Goal: Task Accomplishment & Management: Manage account settings

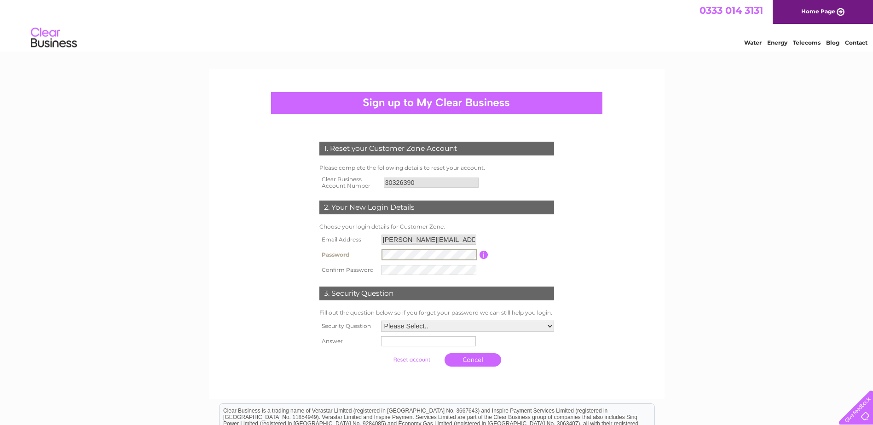
click at [485, 254] on input "button" at bounding box center [484, 255] width 9 height 8
click at [427, 328] on select "Please Select.. In what town or city was your first job? In what town or city d…" at bounding box center [467, 327] width 174 height 12
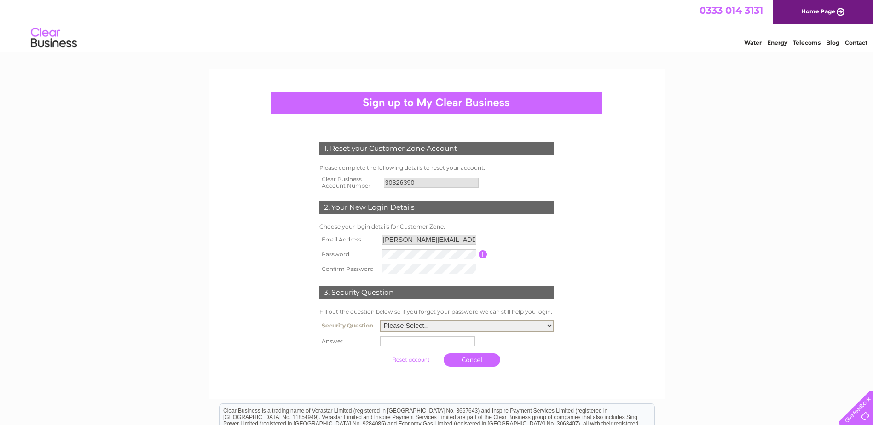
click at [315, 348] on div "1. Reset your Customer Zone Account Please complete the following details to re…" at bounding box center [437, 252] width 278 height 239
click at [420, 328] on select "Please Select.. In what town or city was your first job? In what town or city d…" at bounding box center [467, 326] width 174 height 12
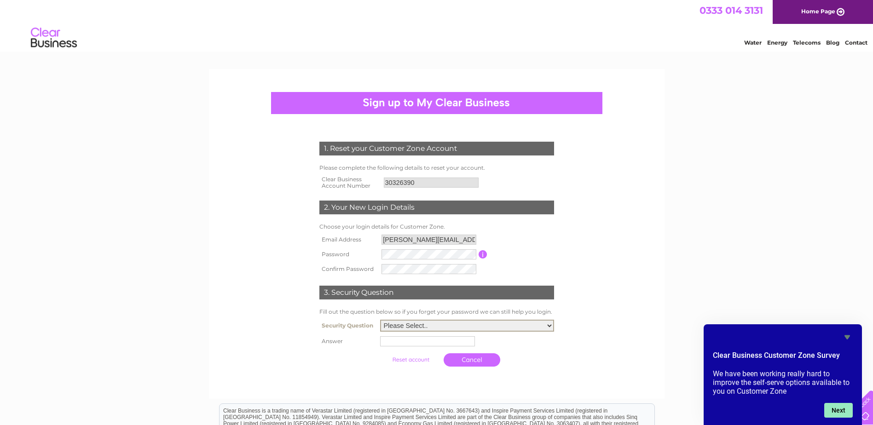
click at [835, 404] on button "Next" at bounding box center [838, 410] width 29 height 15
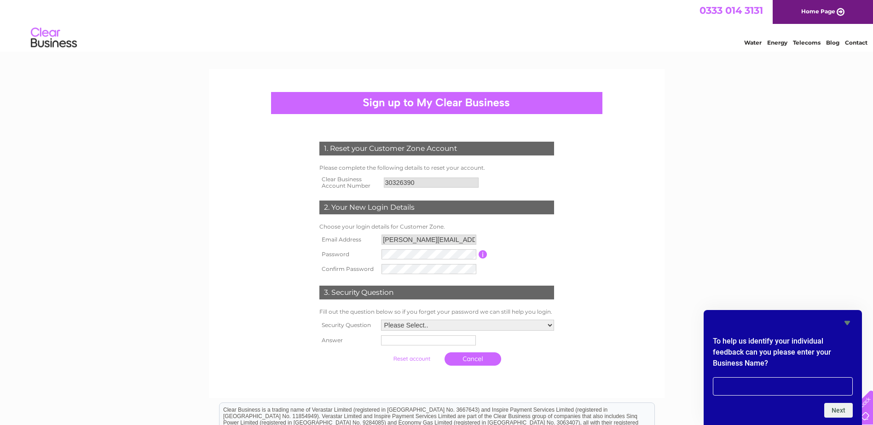
click at [845, 320] on icon "Hide survey" at bounding box center [847, 323] width 11 height 11
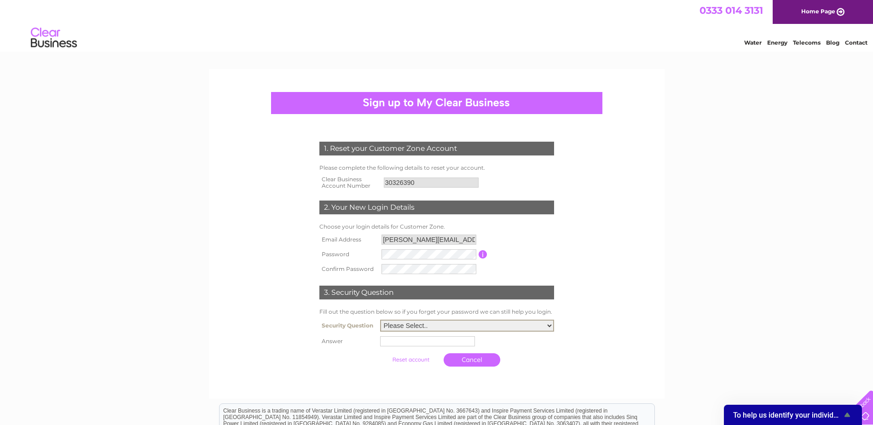
click at [435, 328] on select "Please Select.. In what town or city was your first job? In what town or city d…" at bounding box center [467, 326] width 174 height 12
select select "6"
click at [380, 320] on select "Please Select.. In what town or city was your first job? In what town or city d…" at bounding box center [467, 326] width 174 height 12
click at [62, 241] on div "1. Reset your Customer Zone Account Please complete the following details to re…" at bounding box center [436, 312] width 873 height 487
click at [435, 321] on select "Please Select.. In what town or city was your first job? In what town or city d…" at bounding box center [467, 325] width 173 height 11
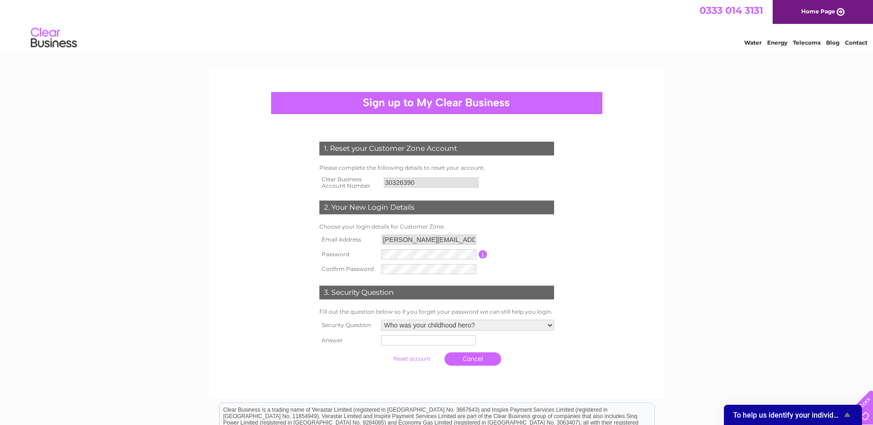
click at [347, 342] on th "Answer" at bounding box center [348, 340] width 62 height 15
click at [441, 325] on select "Please Select.. In what town or city was your first job? In what town or city d…" at bounding box center [467, 325] width 173 height 11
click at [343, 384] on div at bounding box center [437, 380] width 280 height 18
click at [416, 338] on input "text" at bounding box center [429, 341] width 96 height 11
type input "Andrej"
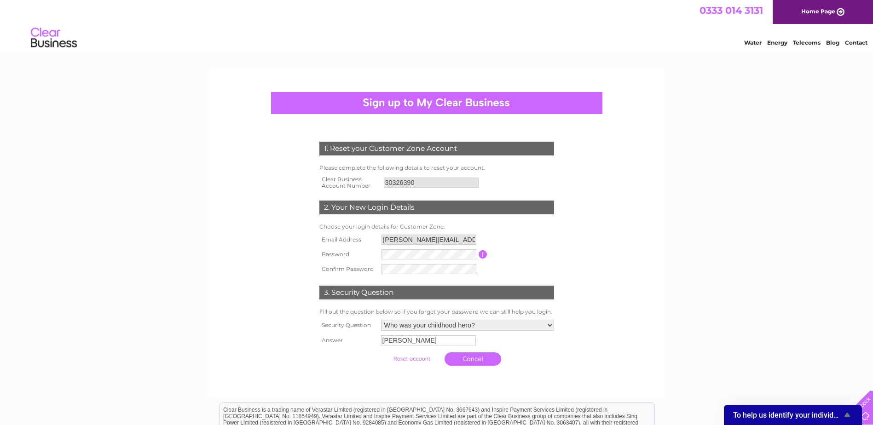
click at [310, 345] on div "1. Reset your Customer Zone Account Please complete the following details to re…" at bounding box center [437, 252] width 278 height 238
click at [167, 201] on div "1. Reset your Customer Zone Account Please complete the following details to re…" at bounding box center [436, 312] width 873 height 487
click at [482, 256] on input "button" at bounding box center [483, 254] width 9 height 8
click at [703, 208] on div "1. Reset your Customer Zone Account Please complete the following details to re…" at bounding box center [436, 312] width 873 height 487
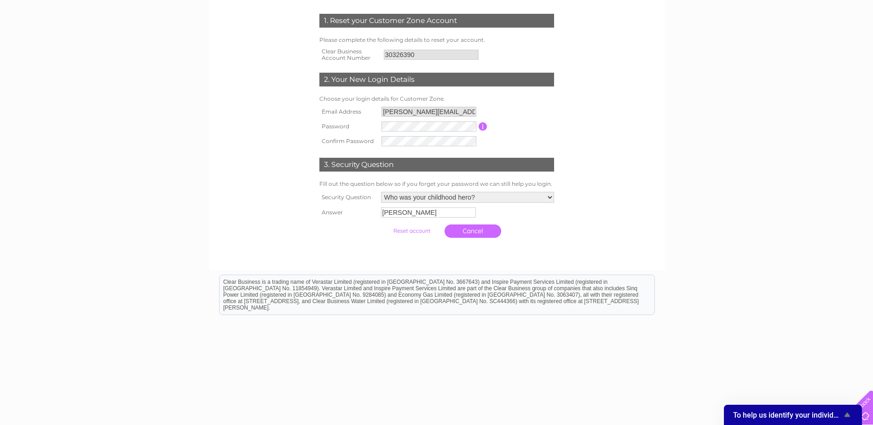
scroll to position [137, 0]
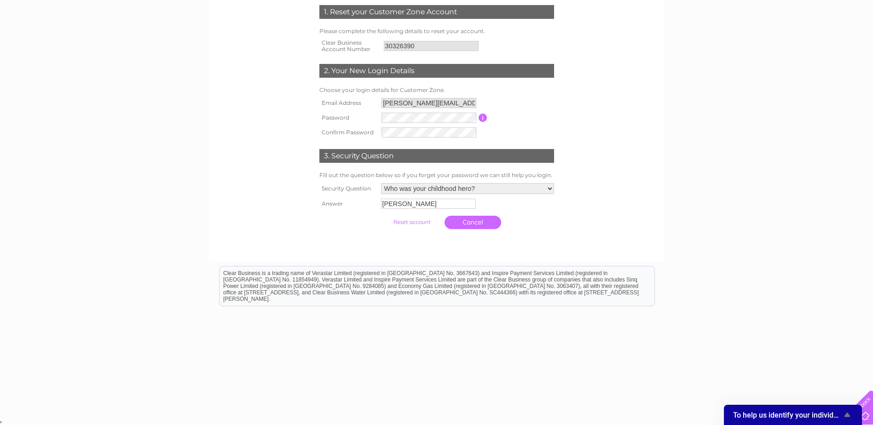
click at [421, 225] on input "submit" at bounding box center [411, 222] width 57 height 13
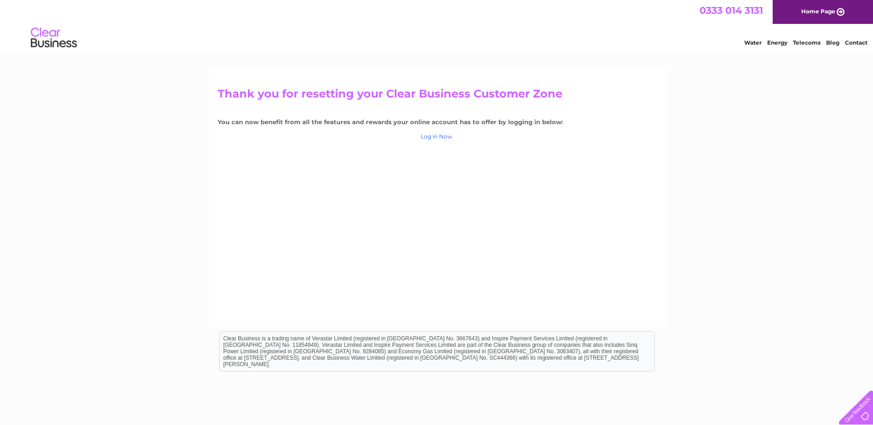
click at [448, 136] on link "Log in Now" at bounding box center [437, 136] width 32 height 7
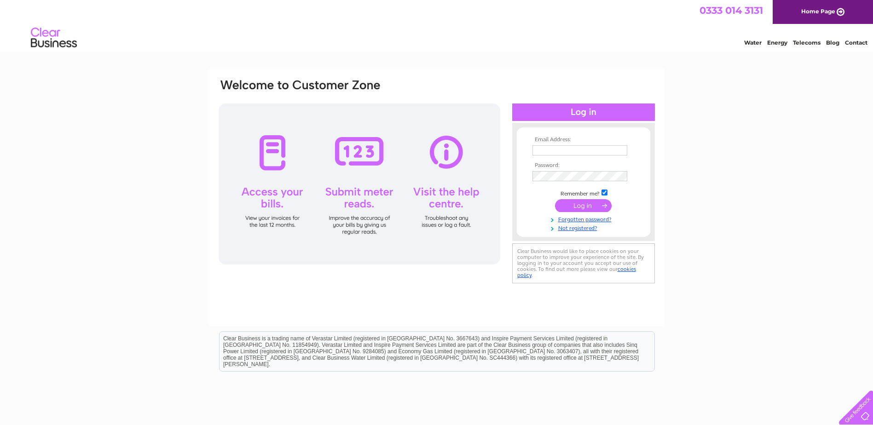
type input "ian@evapo.co.uk"
click at [580, 208] on input "submit" at bounding box center [583, 205] width 57 height 13
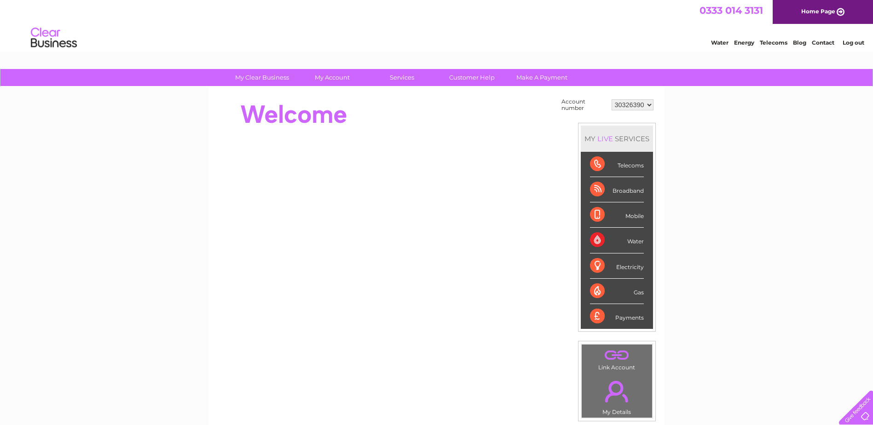
click at [641, 107] on select "30326390" at bounding box center [633, 104] width 42 height 11
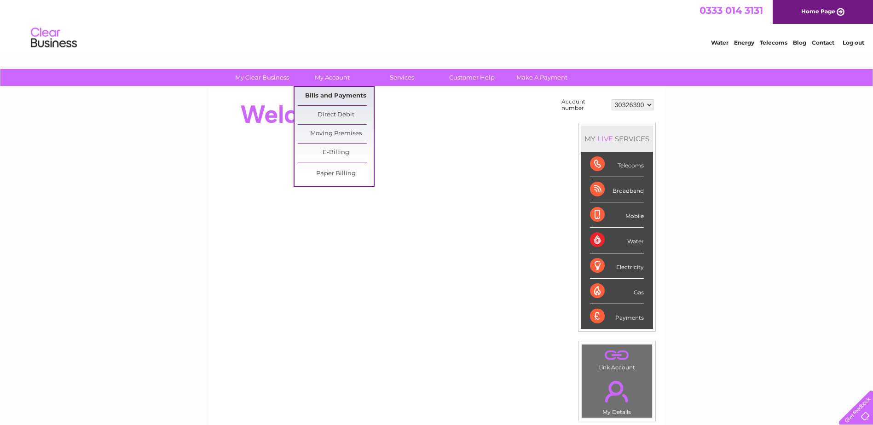
click at [338, 91] on link "Bills and Payments" at bounding box center [336, 96] width 76 height 18
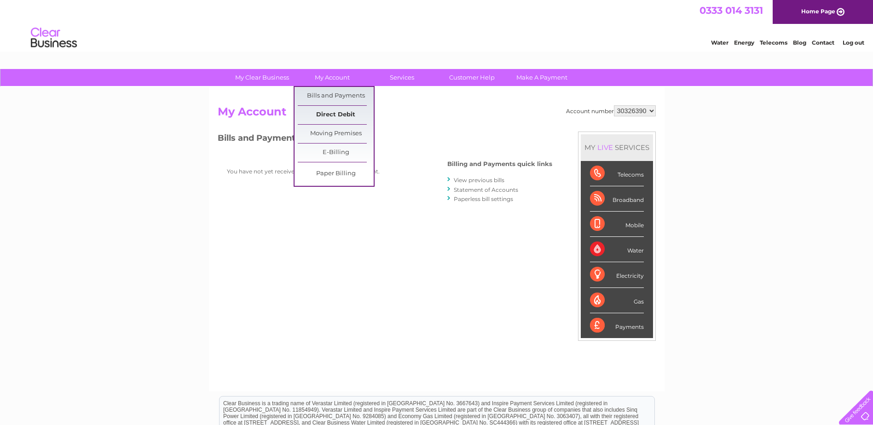
click at [340, 120] on link "Direct Debit" at bounding box center [336, 115] width 76 height 18
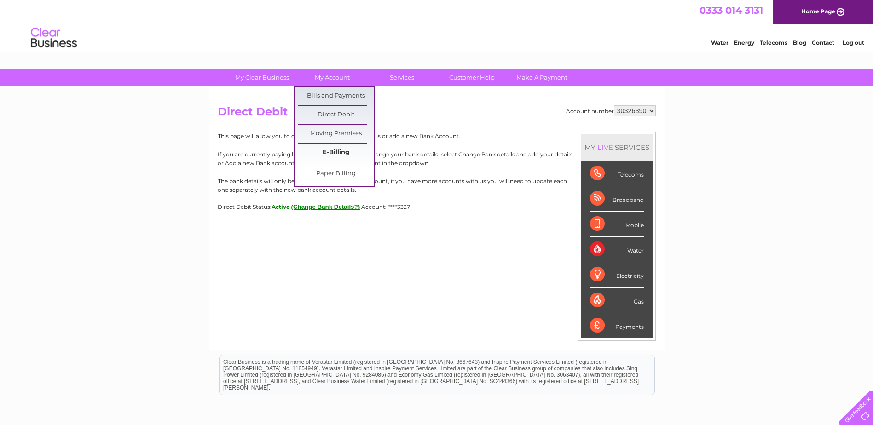
click at [336, 152] on link "E-Billing" at bounding box center [336, 153] width 76 height 18
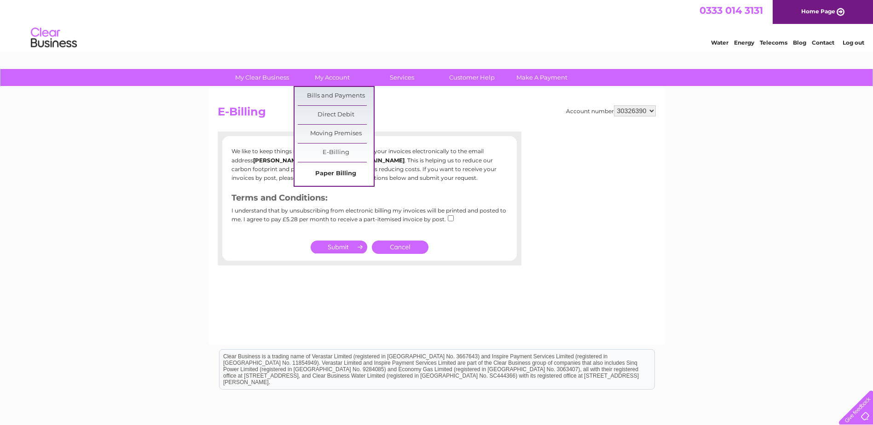
click at [337, 169] on link "Paper Billing" at bounding box center [336, 174] width 76 height 18
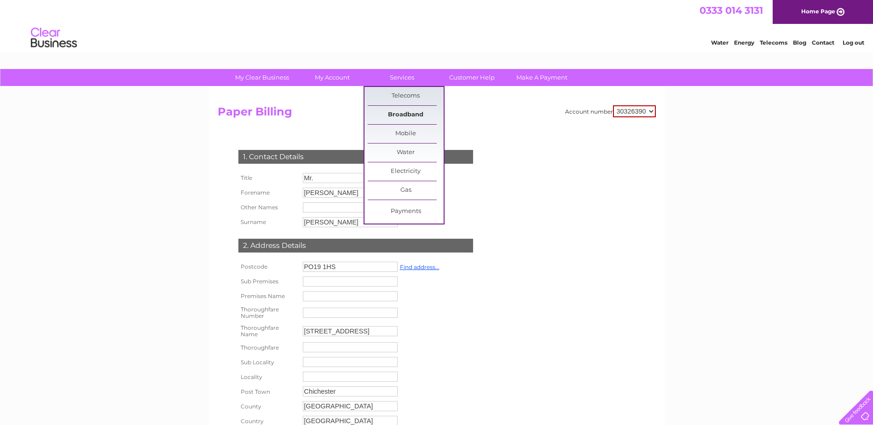
click at [411, 113] on link "Broadband" at bounding box center [406, 115] width 76 height 18
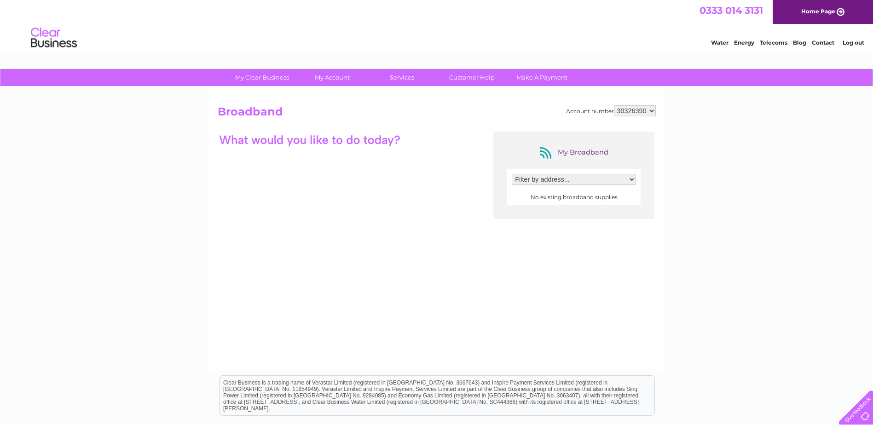
click at [531, 184] on select "Filter by address..." at bounding box center [574, 179] width 124 height 11
click at [533, 182] on select "Filter by address..." at bounding box center [574, 179] width 124 height 11
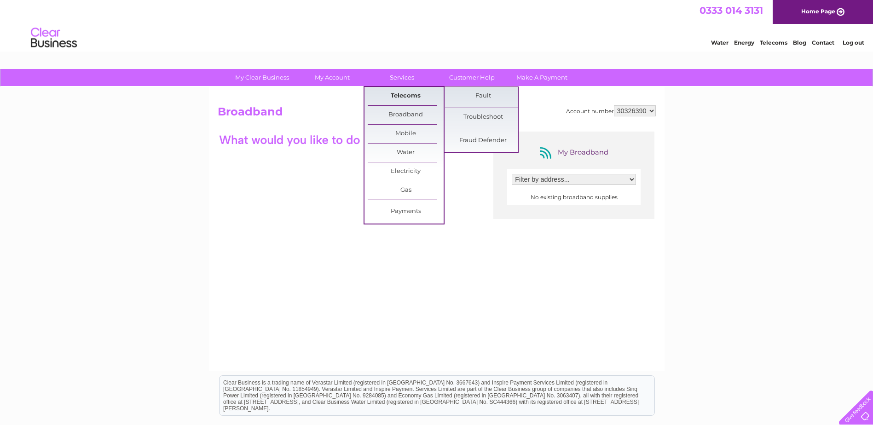
click at [403, 93] on link "Telecoms" at bounding box center [406, 96] width 76 height 18
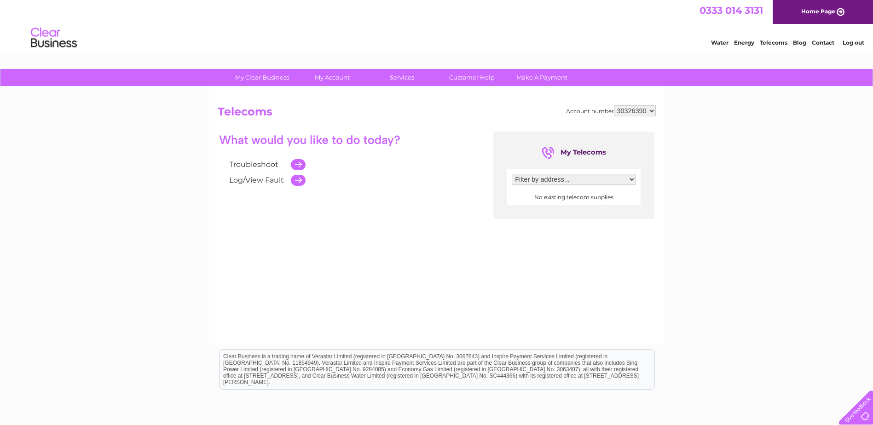
click at [537, 180] on select "Filter by address..." at bounding box center [574, 179] width 124 height 11
click at [64, 38] on img at bounding box center [53, 38] width 47 height 28
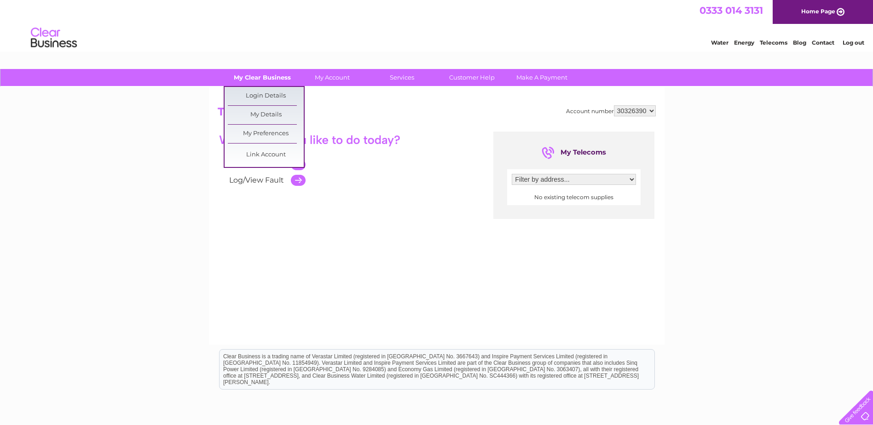
click at [267, 77] on link "My Clear Business" at bounding box center [262, 77] width 76 height 17
